Goal: Task Accomplishment & Management: Manage account settings

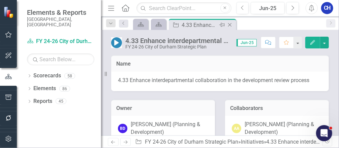
click at [231, 24] on icon "Close" at bounding box center [229, 24] width 7 height 5
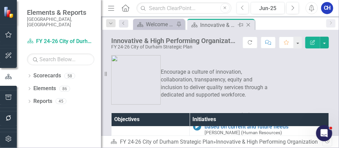
click at [249, 25] on icon "Close" at bounding box center [248, 24] width 7 height 5
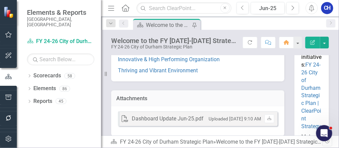
scroll to position [135, 0]
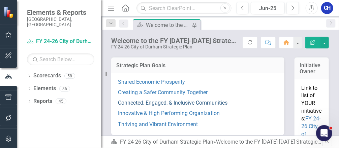
click at [179, 106] on link "Connected, Engaged, & Inclusive Communities" at bounding box center [172, 103] width 109 height 6
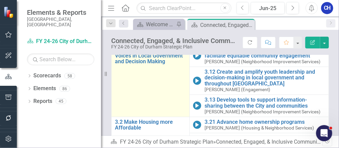
scroll to position [85, 0]
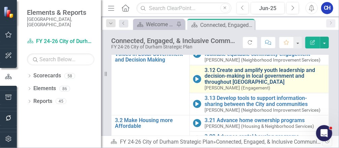
click at [220, 79] on link "3.12 Create and amplify youth leadership and decision-making in local governmen…" at bounding box center [264, 76] width 121 height 18
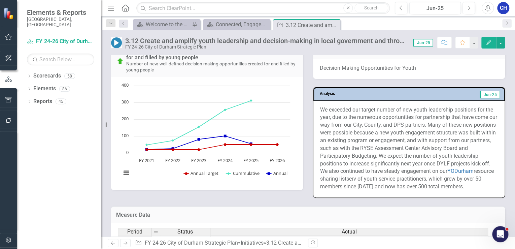
scroll to position [675, 0]
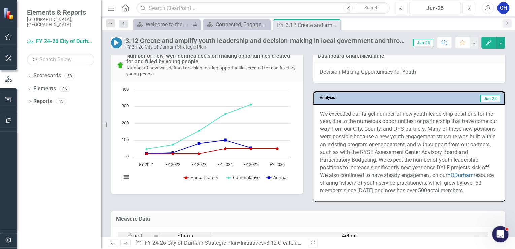
click at [338, 148] on p "We exceeded our target number of new youth leadership positions for the year, d…" at bounding box center [409, 152] width 178 height 84
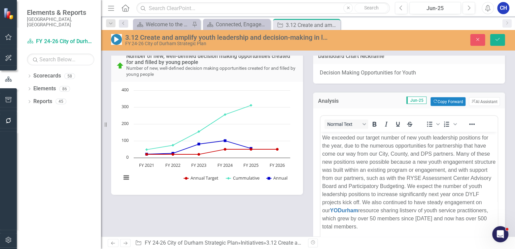
scroll to position [0, 0]
click at [338, 148] on p "We exceeded our target number of new youth leadership positions for the year, d…" at bounding box center [409, 181] width 174 height 97
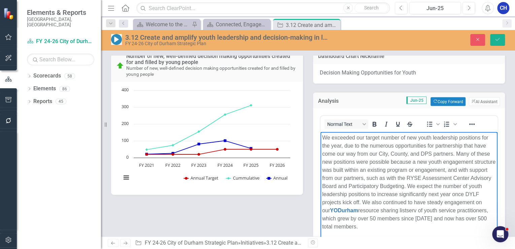
scroll to position [701, 0]
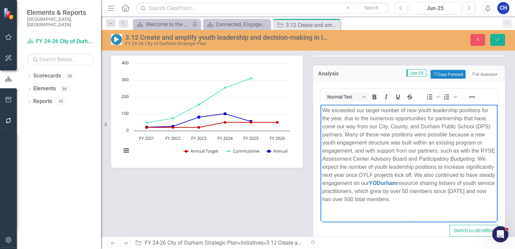
click at [338, 148] on p "We exceeded our target number of new youth leadership positions for the year, d…" at bounding box center [409, 154] width 174 height 97
click at [338, 127] on p "We exceeded our target number of new youth leadership positions for the year, d…" at bounding box center [409, 154] width 174 height 97
click at [338, 137] on p "We exceeded our target number of new youth leadership positions for the year, d…" at bounding box center [409, 154] width 174 height 97
click at [338, 148] on p "We exceeded our target number of new youth leadership positions for the year, d…" at bounding box center [409, 154] width 174 height 97
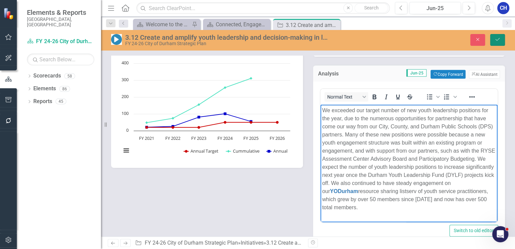
click at [338, 38] on icon "Save" at bounding box center [497, 39] width 6 height 5
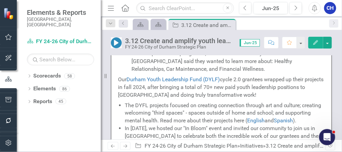
scroll to position [573, 0]
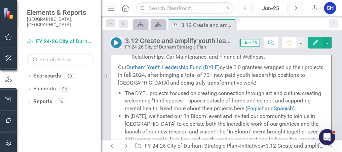
click at [180, 90] on li "The DYFL projects focused on creating connection through art and culture; creat…" at bounding box center [225, 101] width 200 height 23
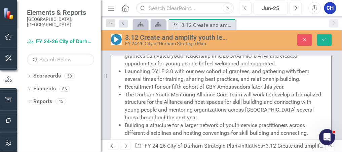
scroll to position [0, 0]
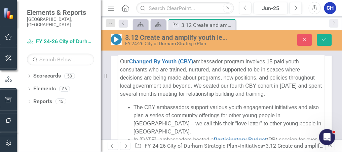
click at [162, 112] on li "The CBY ambassadors support various youth engagement initiatives and also plan …" at bounding box center [228, 119] width 190 height 32
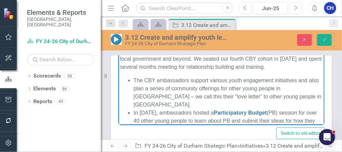
scroll to position [469, 0]
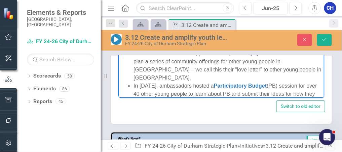
click at [169, 78] on li "The CBY ambassadors support various youth engagement initiatives and also plan …" at bounding box center [228, 66] width 190 height 32
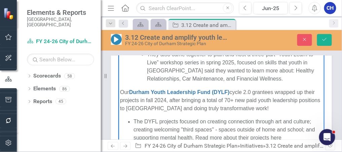
scroll to position [215, 0]
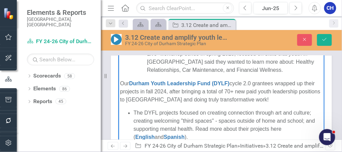
click at [156, 109] on li "The DYFL projects focused on creating connection through art and culture; creat…" at bounding box center [228, 125] width 190 height 32
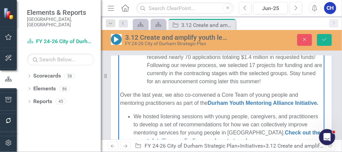
scroll to position [404, 0]
click at [196, 107] on p "Over the last year, we also co-convened a Core Team of young people and mentori…" at bounding box center [221, 99] width 203 height 16
click at [184, 92] on p "Over the last year, we also co-convened a Core Team of young people and mentori…" at bounding box center [221, 99] width 203 height 16
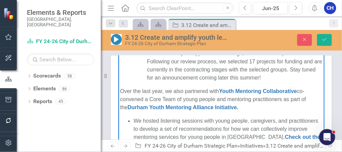
click at [149, 101] on p "Over the last year, we also partnered with Youth Mentoring Collaborative co-con…" at bounding box center [221, 99] width 203 height 24
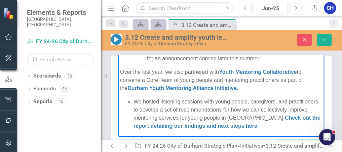
scroll to position [442, 0]
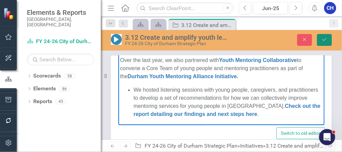
click at [325, 43] on button "Save" at bounding box center [324, 40] width 15 height 12
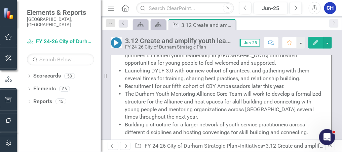
scroll to position [862, 0]
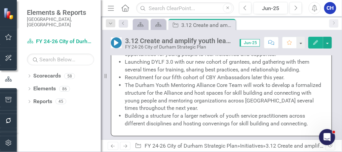
click at [223, 103] on li "The Durham Youth Mentoring Alliance Core Team will work to develop a formalized…" at bounding box center [225, 96] width 200 height 31
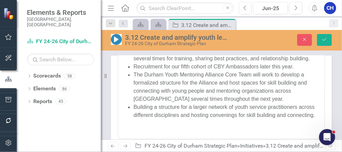
scroll to position [919, 0]
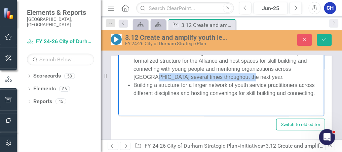
drag, startPoint x: 225, startPoint y: 81, endPoint x: 132, endPoint y: 82, distance: 92.2
click at [132, 82] on ul "Finalizing and releasing the [DATE]-[DATE] DYLF Impact report showcasing how ou…" at bounding box center [221, 49] width 203 height 97
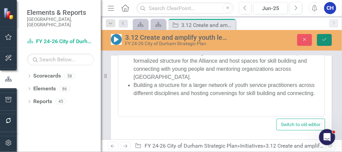
click at [323, 38] on icon "Save" at bounding box center [325, 39] width 6 height 5
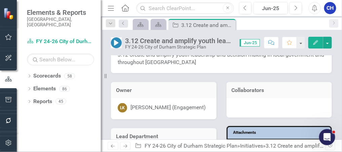
scroll to position [54, 0]
